Goal: Transaction & Acquisition: Book appointment/travel/reservation

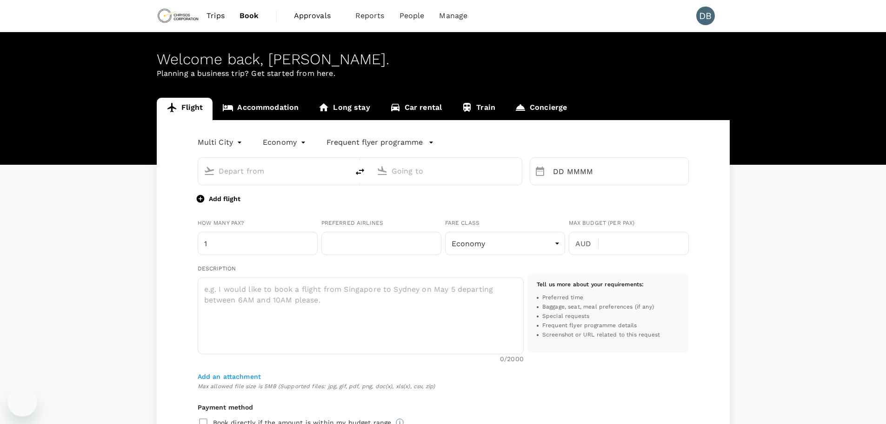
type input "roundtrip"
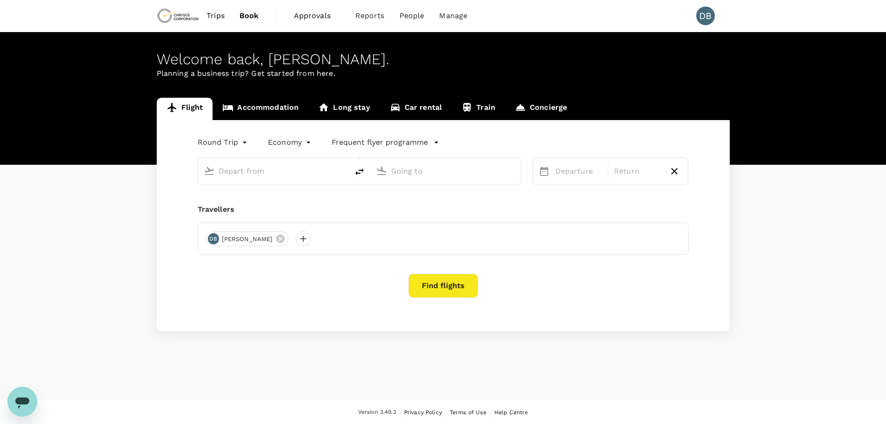
type input "Adelaide (ADL)"
type input "Vancouver Intl (YVR)"
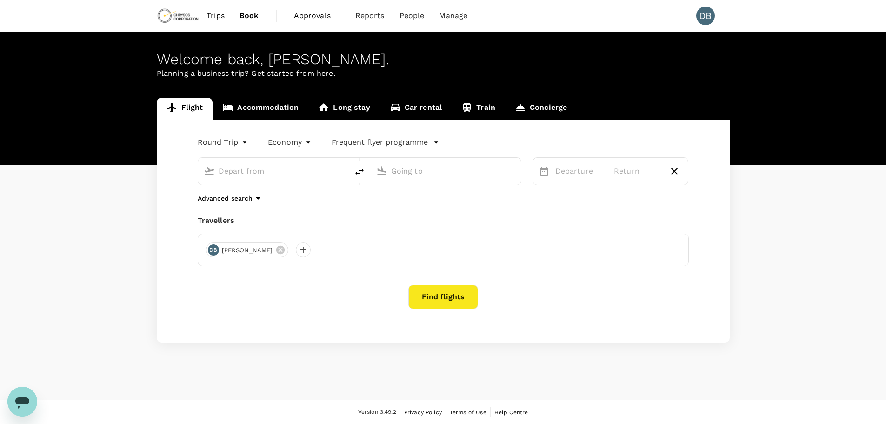
type input "Adelaide (ADL)"
type input "Vancouver Intl (YVR)"
click at [317, 13] on span "Approvals" at bounding box center [317, 15] width 47 height 11
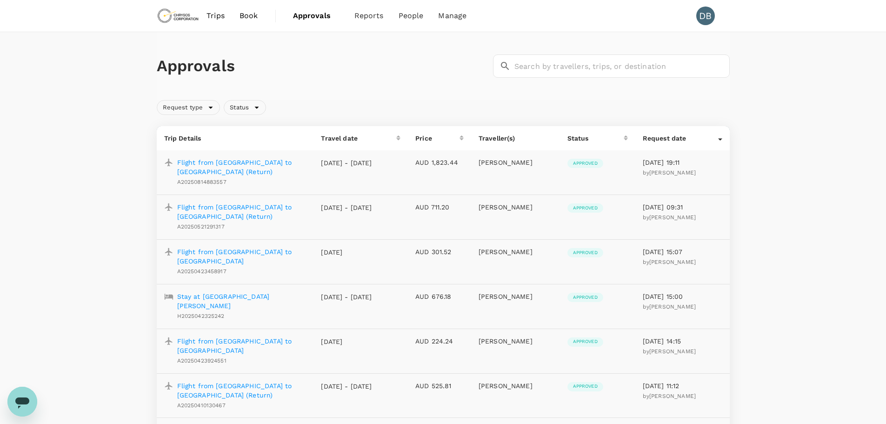
click at [390, 92] on div "Approvals ​ ​" at bounding box center [443, 66] width 573 height 68
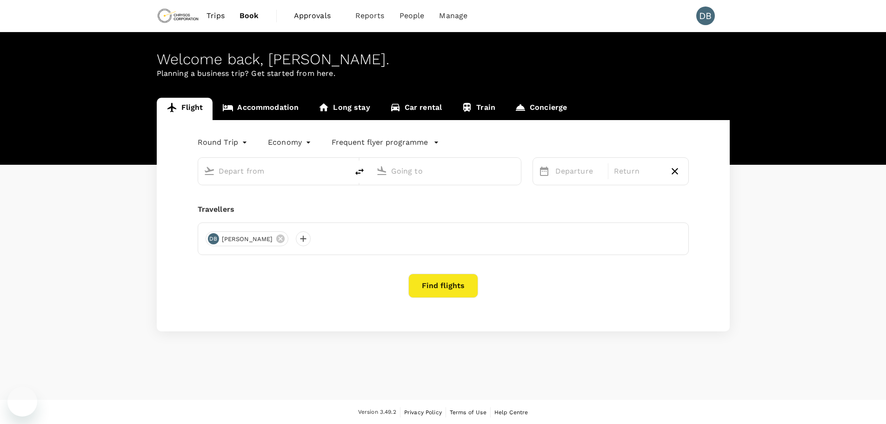
type input "Adelaide (ADL)"
type input "Vancouver Intl (YVR)"
